Goal: Navigation & Orientation: Go to known website

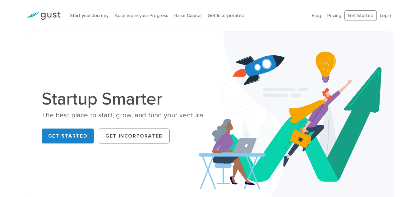
click at [382, 19] on li "Login" at bounding box center [385, 15] width 11 height 7
click at [382, 18] on li "Login" at bounding box center [385, 15] width 11 height 7
click at [382, 18] on link "Login" at bounding box center [385, 16] width 11 height 6
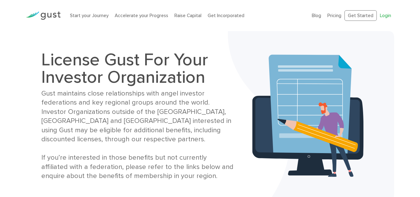
click at [387, 16] on link "Login" at bounding box center [385, 16] width 11 height 6
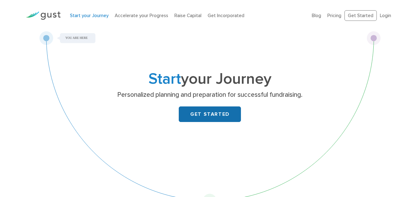
click at [212, 111] on link "GET STARTED" at bounding box center [210, 114] width 62 height 16
